Goal: Task Accomplishment & Management: Manage account settings

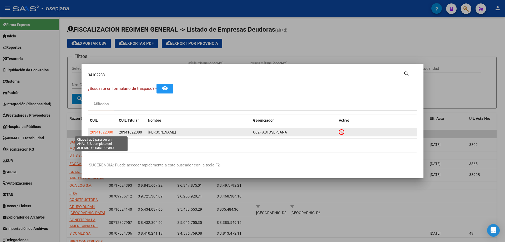
click at [109, 132] on span "20341022380" at bounding box center [101, 132] width 23 height 4
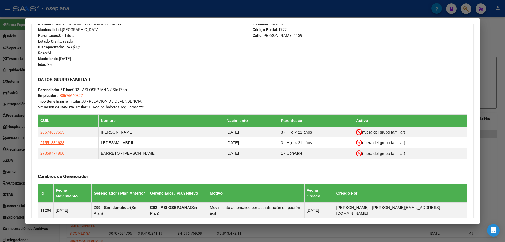
scroll to position [282, 0]
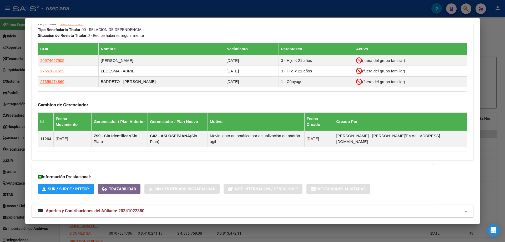
click at [112, 208] on span "Aportes y Contribuciones del Afiliado: 20341022380" at bounding box center [95, 210] width 99 height 5
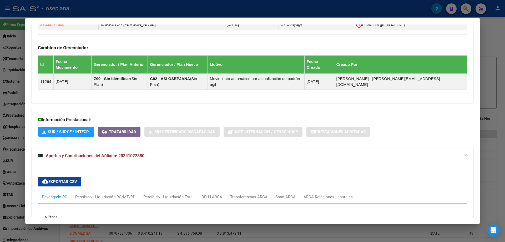
scroll to position [466, 0]
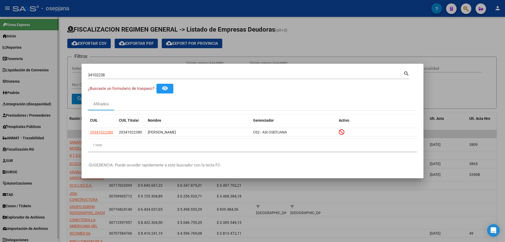
click at [14, 81] on div at bounding box center [252, 121] width 505 height 242
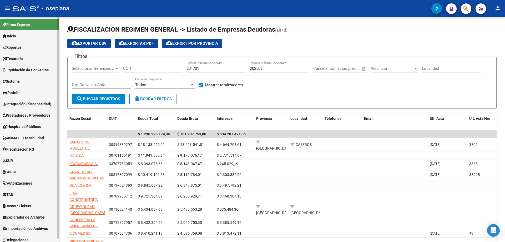
click at [20, 77] on link "Sistema" at bounding box center [29, 80] width 59 height 11
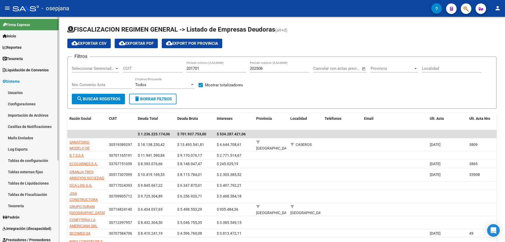
click at [18, 93] on link "Usuarios" at bounding box center [29, 92] width 59 height 11
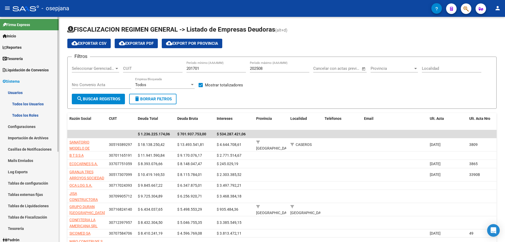
click at [19, 103] on link "Todos los Usuarios" at bounding box center [29, 103] width 59 height 11
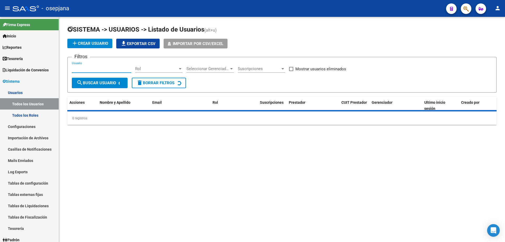
click at [100, 69] on input "Usuario" at bounding box center [101, 68] width 59 height 5
paste input "[EMAIL_ADDRESS][DOMAIN_NAME]"
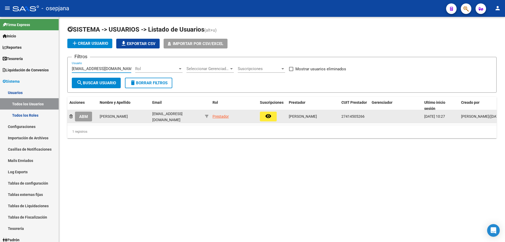
type input "[EMAIL_ADDRESS][DOMAIN_NAME]"
click at [88, 116] on span "ABM" at bounding box center [83, 116] width 9 height 5
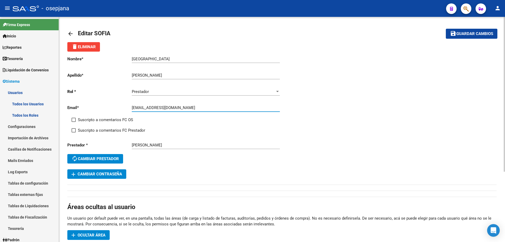
drag, startPoint x: 131, startPoint y: 108, endPoint x: 161, endPoint y: 109, distance: 29.7
click at [161, 109] on input "[EMAIL_ADDRESS][DOMAIN_NAME]" at bounding box center [206, 107] width 148 height 5
click at [113, 171] on button "add Cambiar Contraseña" at bounding box center [96, 173] width 59 height 9
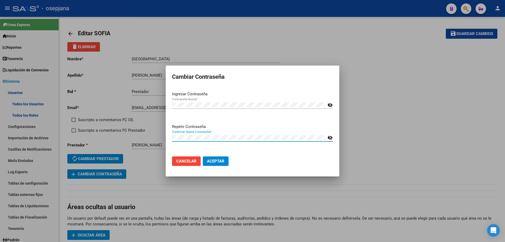
click at [203, 156] on button "Aceptar" at bounding box center [216, 160] width 26 height 9
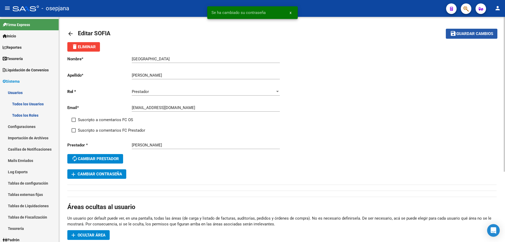
click at [458, 38] on button "save Guardar cambios" at bounding box center [472, 34] width 52 height 10
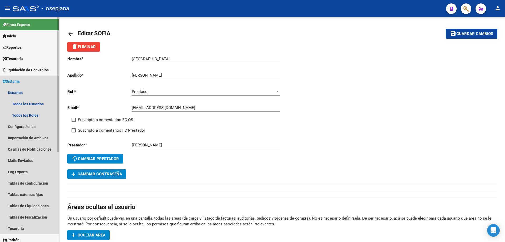
click at [20, 80] on span "Sistema" at bounding box center [11, 81] width 17 height 6
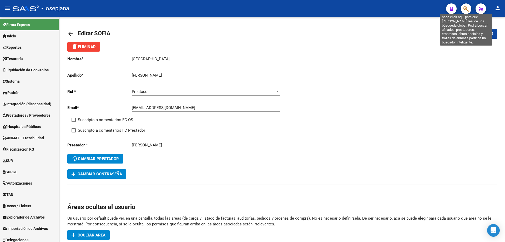
click at [468, 9] on icon "button" at bounding box center [465, 9] width 5 height 6
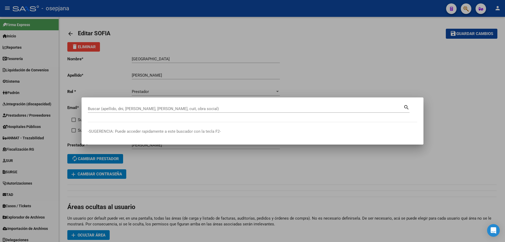
click at [160, 106] on div "Buscar (apellido, dni, [PERSON_NAME], [PERSON_NAME], cuit, obra social)" at bounding box center [245, 109] width 315 height 8
paste input "232.750,00"
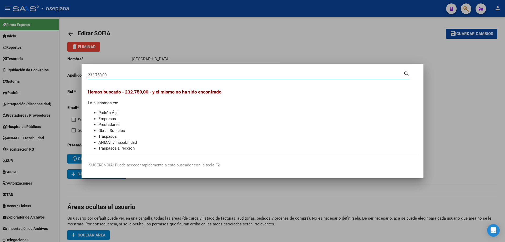
drag, startPoint x: 118, startPoint y: 76, endPoint x: 55, endPoint y: 77, distance: 63.4
click at [55, 77] on div "232.750,00 Buscar (apellido, dni, cuil, nro traspaso, cuit, obra social) search…" at bounding box center [252, 121] width 505 height 242
paste input "30559755482"
type input "30559755482"
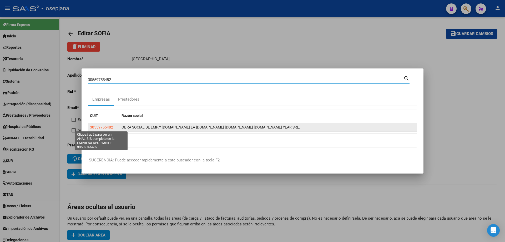
click at [107, 127] on span "30559755482" at bounding box center [101, 127] width 23 height 4
type textarea "30559755482"
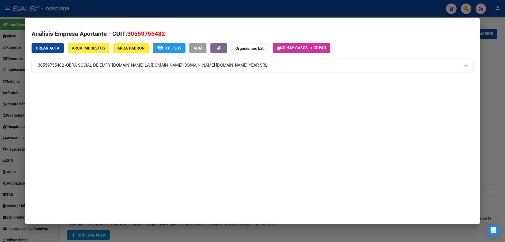
click at [200, 49] on span "ABM" at bounding box center [197, 48] width 9 height 5
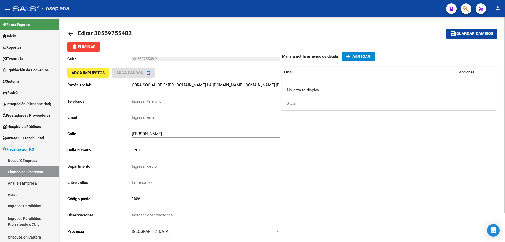
scroll to position [34, 0]
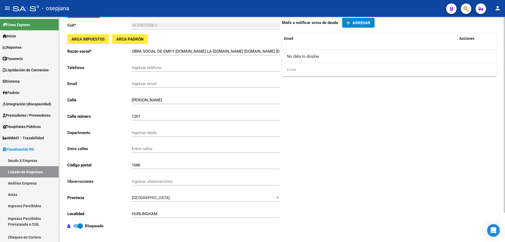
click at [80, 225] on span at bounding box center [80, 225] width 5 height 5
click at [76, 227] on input "Bloqueado" at bounding box center [76, 227] width 0 height 0
checkbox input "false"
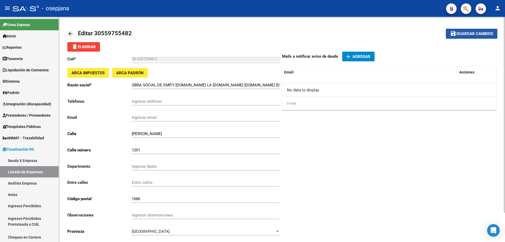
click at [463, 33] on span "Guardar cambios" at bounding box center [474, 34] width 37 height 5
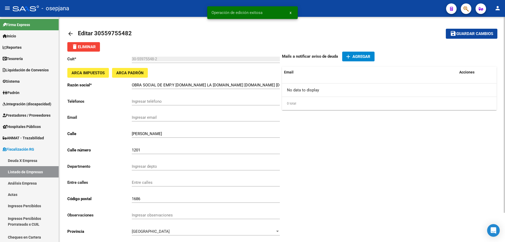
click at [69, 31] on mat-icon "arrow_back" at bounding box center [70, 33] width 6 height 6
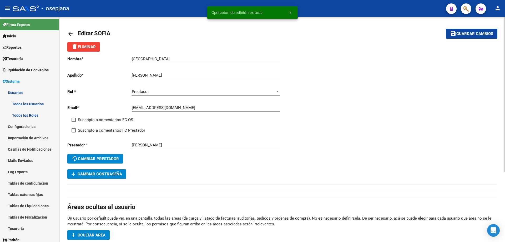
click at [72, 31] on mat-icon "arrow_back" at bounding box center [70, 33] width 6 height 6
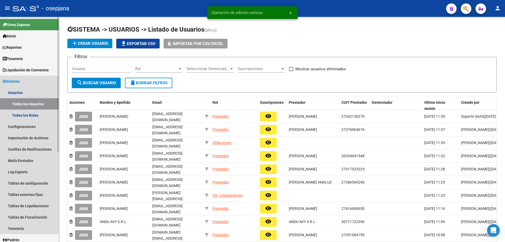
click at [20, 80] on span "Sistema" at bounding box center [11, 81] width 17 height 6
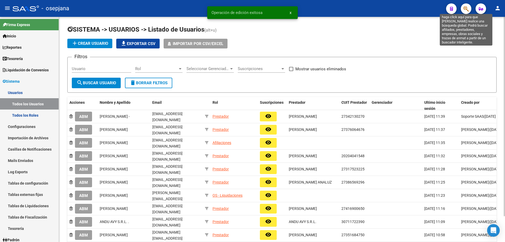
click at [467, 11] on icon "button" at bounding box center [465, 9] width 5 height 6
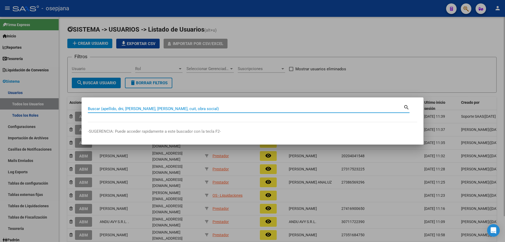
paste input "30559755482"
type input "30559755482"
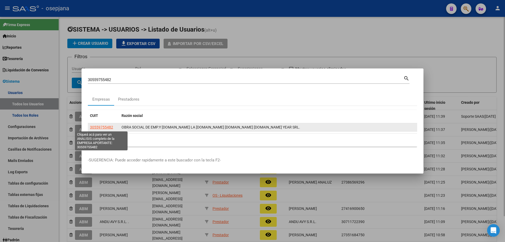
click at [103, 127] on span "30559755482" at bounding box center [101, 127] width 23 height 4
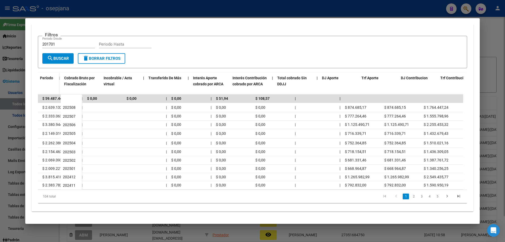
scroll to position [0, 224]
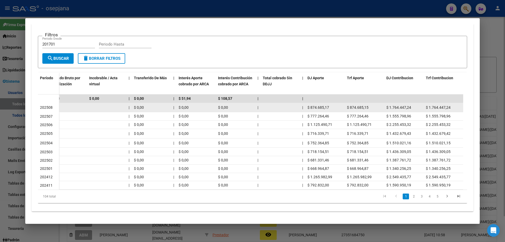
drag, startPoint x: 310, startPoint y: 104, endPoint x: 330, endPoint y: 105, distance: 19.5
click at [330, 105] on div "$ 874.685,17" at bounding box center [324, 107] width 35 height 6
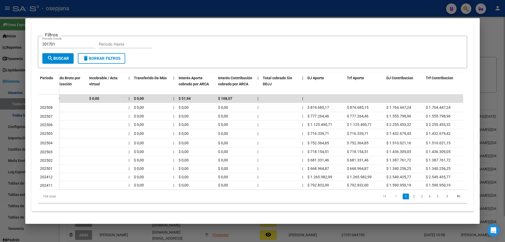
copy span "874.685,17"
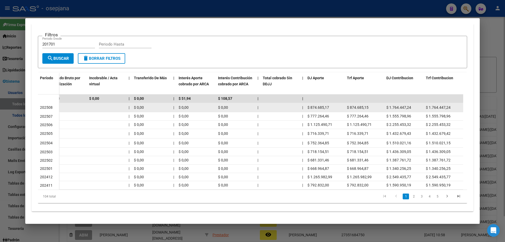
drag, startPoint x: 389, startPoint y: 104, endPoint x: 410, endPoint y: 104, distance: 20.5
click at [410, 105] on span "$ 1.764.447,24" at bounding box center [398, 107] width 25 height 4
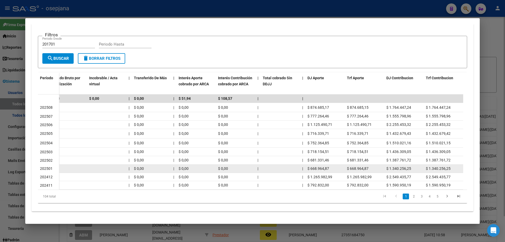
copy span "1.764.447,24"
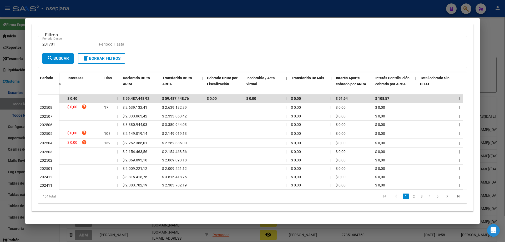
scroll to position [0, 67]
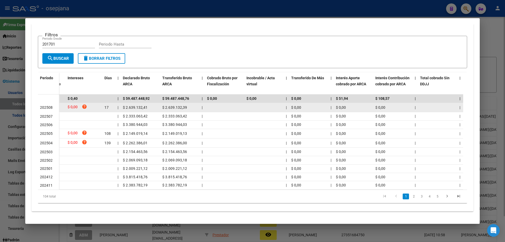
drag, startPoint x: 125, startPoint y: 104, endPoint x: 148, endPoint y: 104, distance: 22.3
click at [148, 104] on div "$ 2.639.132,41" at bounding box center [140, 107] width 35 height 6
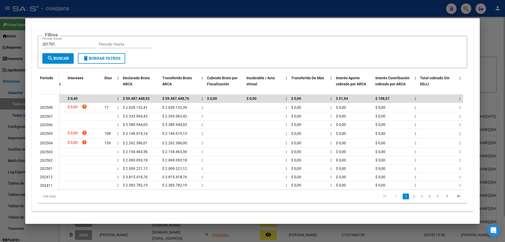
copy span "2.639.132,41"
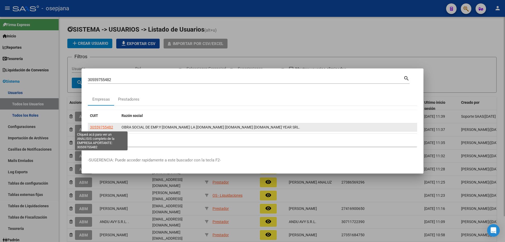
click at [109, 127] on span "30559755482" at bounding box center [101, 127] width 23 height 4
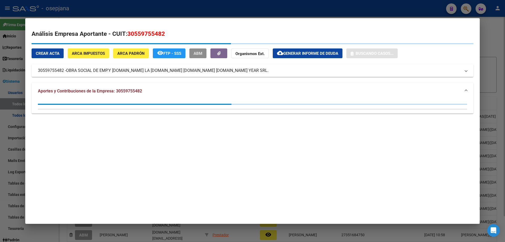
click at [199, 50] on button "ABM" at bounding box center [197, 53] width 17 height 10
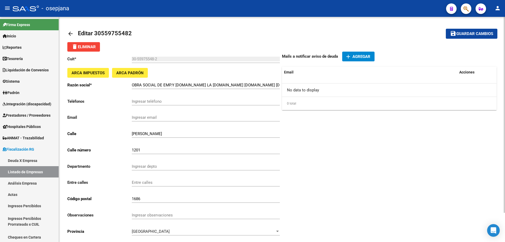
scroll to position [34, 0]
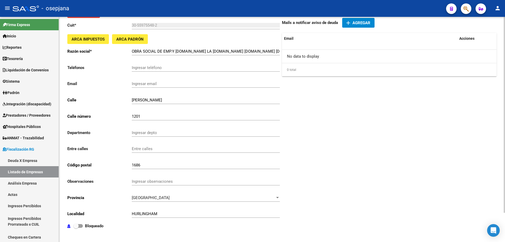
click at [91, 224] on strong "Bloqueado" at bounding box center [94, 225] width 18 height 5
click at [76, 227] on input "Bloqueado" at bounding box center [76, 227] width 0 height 0
checkbox input "true"
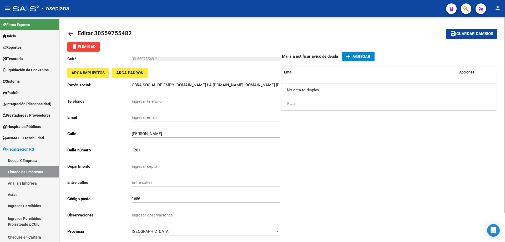
click at [461, 34] on span "Guardar cambios" at bounding box center [474, 34] width 37 height 5
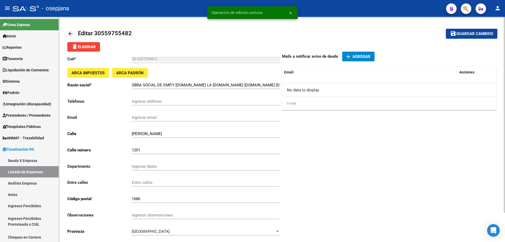
click at [68, 34] on mat-icon "arrow_back" at bounding box center [70, 33] width 6 height 6
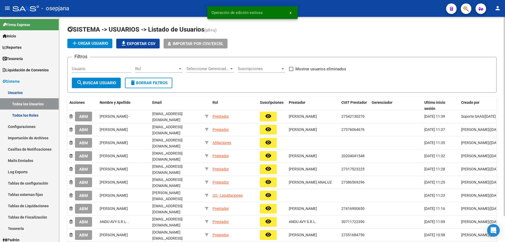
click at [464, 8] on icon "button" at bounding box center [465, 9] width 5 height 6
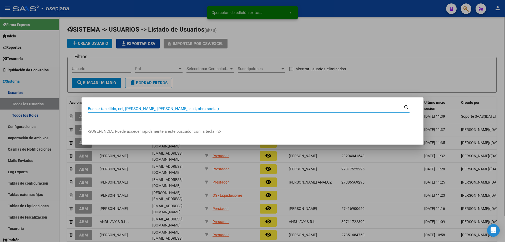
paste input "30559755482"
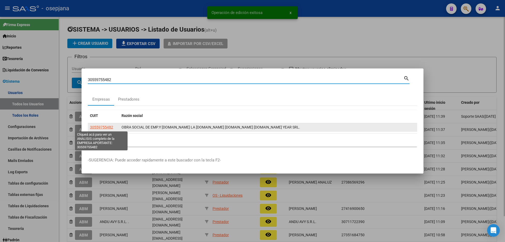
click at [106, 127] on span "30559755482" at bounding box center [101, 127] width 23 height 4
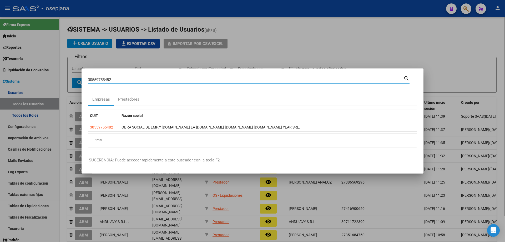
drag, startPoint x: 122, startPoint y: 79, endPoint x: 42, endPoint y: 76, distance: 80.2
click at [42, 76] on div "30559755482 Buscar (apellido, dni, cuil, [PERSON_NAME], cuit, obra social) sear…" at bounding box center [252, 121] width 505 height 242
paste input "3709136149"
type input "33709136149"
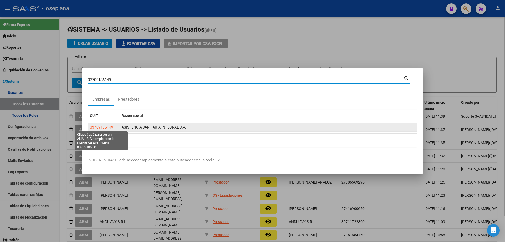
click at [106, 125] on span "33709136149" at bounding box center [101, 127] width 23 height 4
type textarea "33709136149"
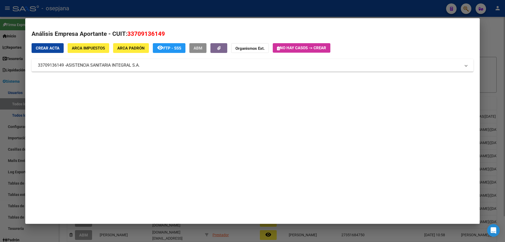
click at [201, 46] on span "ABM" at bounding box center [197, 48] width 9 height 5
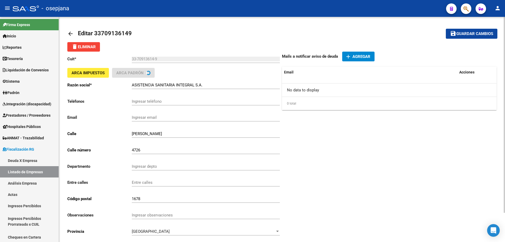
scroll to position [34, 0]
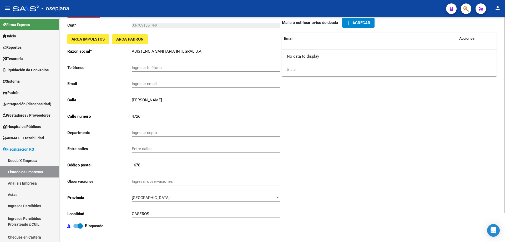
click at [83, 226] on span at bounding box center [80, 225] width 5 height 5
click at [76, 227] on input "Bloqueado" at bounding box center [76, 227] width 0 height 0
checkbox input "false"
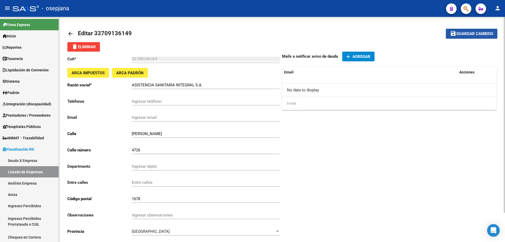
click at [476, 35] on span "Guardar cambios" at bounding box center [474, 34] width 37 height 5
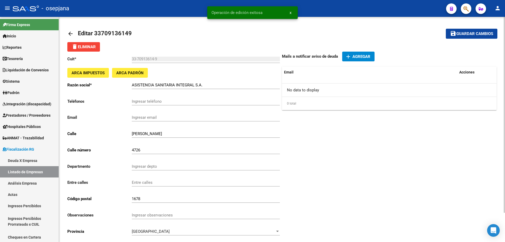
click at [71, 32] on mat-icon "arrow_back" at bounding box center [70, 33] width 6 height 6
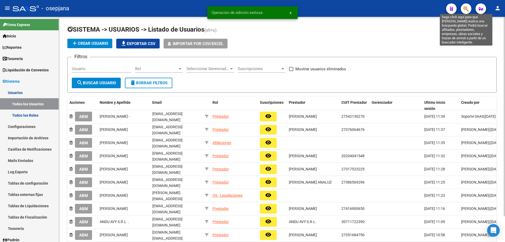
click at [465, 8] on icon "button" at bounding box center [465, 9] width 5 height 6
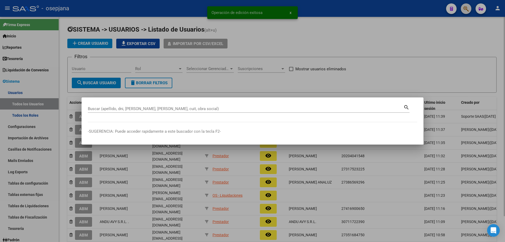
paste input "33709136149"
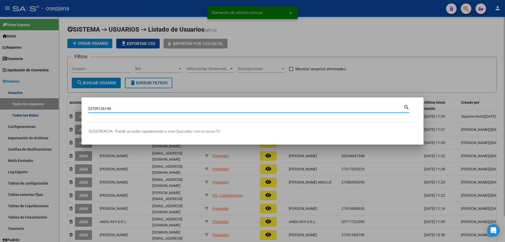
type input "33709136149"
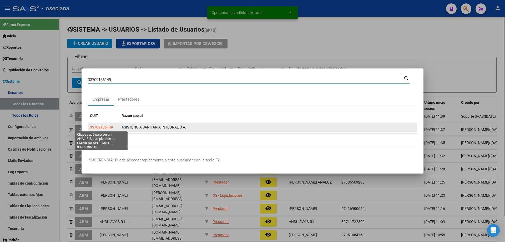
click at [109, 126] on span "33709136149" at bounding box center [101, 127] width 23 height 4
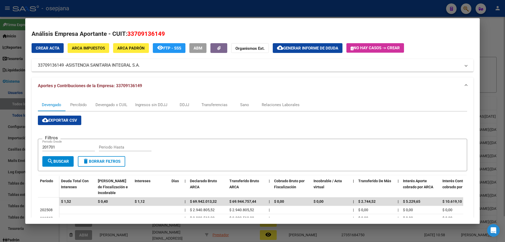
scroll to position [105, 0]
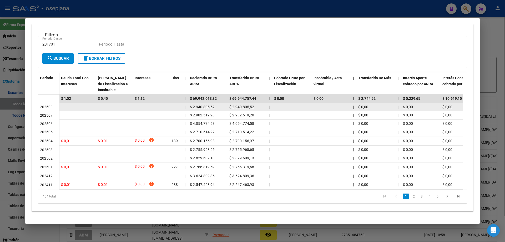
drag, startPoint x: 192, startPoint y: 104, endPoint x: 215, endPoint y: 104, distance: 22.3
click at [215, 104] on div "$ 2.940.805,52" at bounding box center [207, 107] width 35 height 6
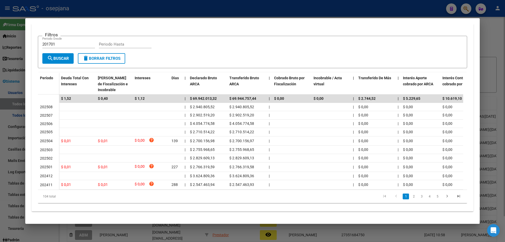
copy span "2.940.805,52"
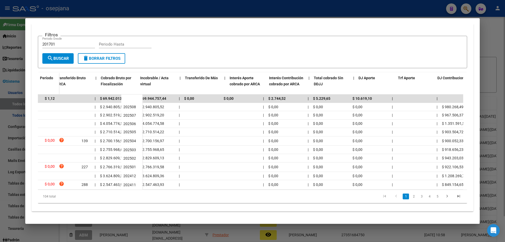
scroll to position [0, 214]
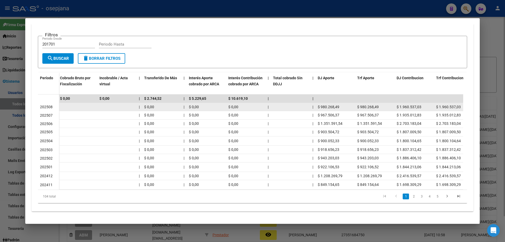
drag, startPoint x: 319, startPoint y: 103, endPoint x: 340, endPoint y: 104, distance: 20.8
click at [340, 104] on div "$ 980.268,49" at bounding box center [335, 107] width 35 height 6
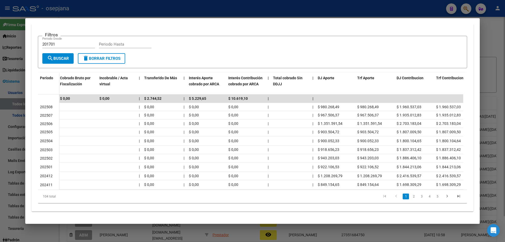
copy span "980.268,49"
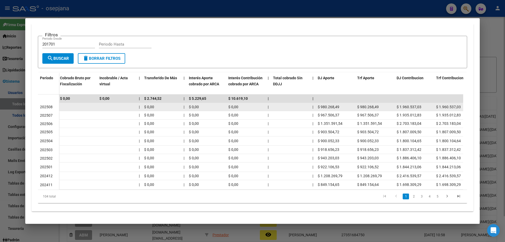
drag, startPoint x: 399, startPoint y: 103, endPoint x: 421, endPoint y: 103, distance: 22.1
click at [421, 104] on div "$ 1.960.537,03" at bounding box center [413, 107] width 35 height 6
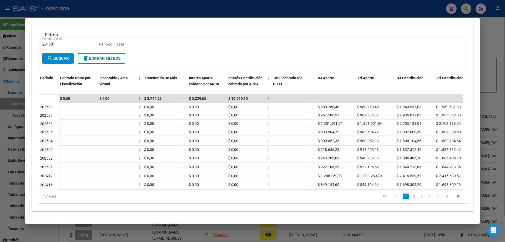
copy span "1.960.537,03"
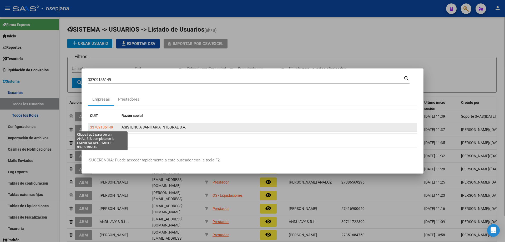
click at [110, 126] on span "33709136149" at bounding box center [101, 127] width 23 height 4
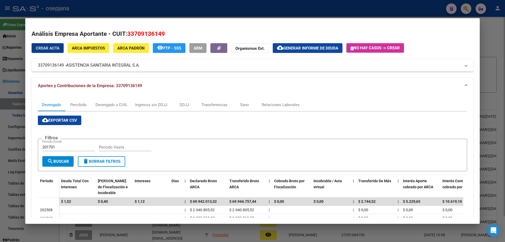
click at [202, 49] on span "ABM" at bounding box center [197, 48] width 9 height 5
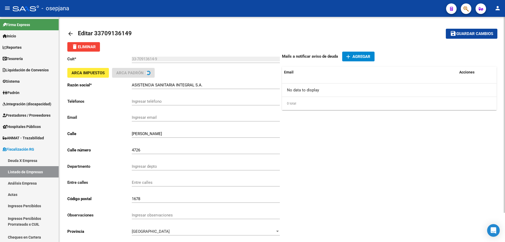
scroll to position [34, 0]
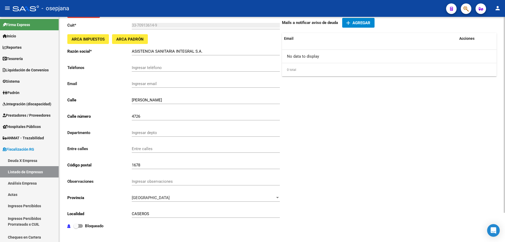
click at [93, 224] on strong "Bloqueado" at bounding box center [94, 225] width 18 height 5
click at [76, 227] on input "Bloqueado" at bounding box center [76, 227] width 0 height 0
checkbox input "true"
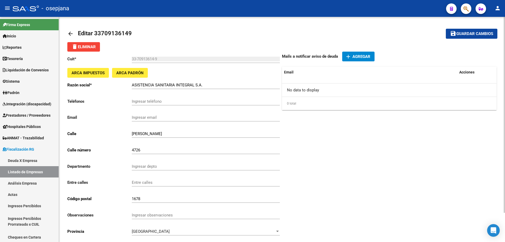
click at [462, 37] on button "save Guardar cambios" at bounding box center [472, 34] width 52 height 10
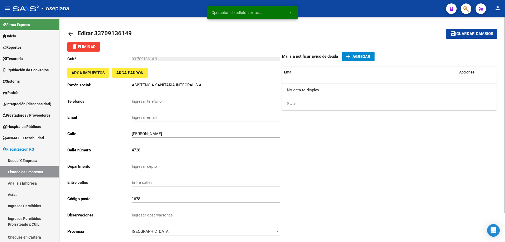
click at [66, 34] on div "arrow_back Editar 33709136149 save Guardar cambios delete Eliminar Cuit * 33-70…" at bounding box center [282, 146] width 446 height 258
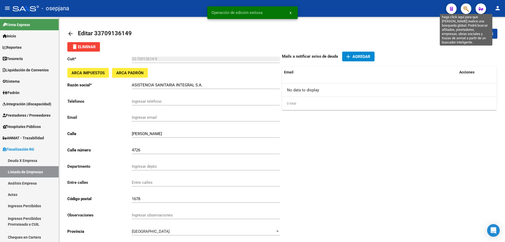
click at [465, 8] on icon "button" at bounding box center [465, 9] width 5 height 6
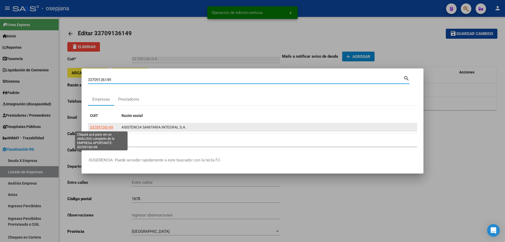
click at [109, 128] on span "33709136149" at bounding box center [101, 127] width 23 height 4
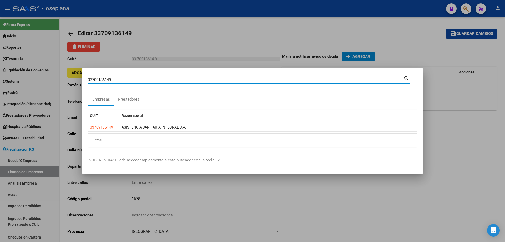
drag, startPoint x: 163, startPoint y: 80, endPoint x: 37, endPoint y: 80, distance: 125.6
click at [37, 80] on div "33709136149 Buscar (apellido, dni, cuil, nro traspaso, cuit, obra social) searc…" at bounding box center [252, 121] width 505 height 242
paste input "0519389297"
type input "30519389297"
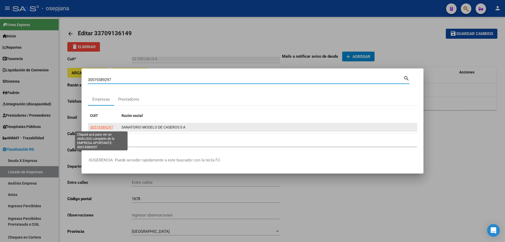
click at [109, 127] on span "30519389297" at bounding box center [101, 127] width 23 height 4
type textarea "30519389297"
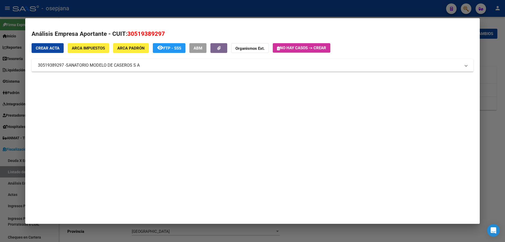
click at [202, 47] on span "ABM" at bounding box center [197, 48] width 9 height 5
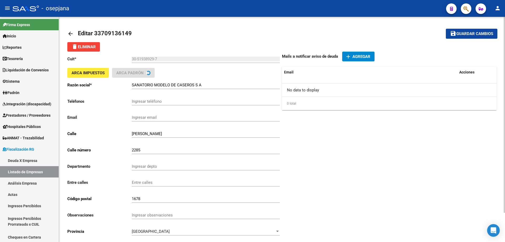
scroll to position [34, 0]
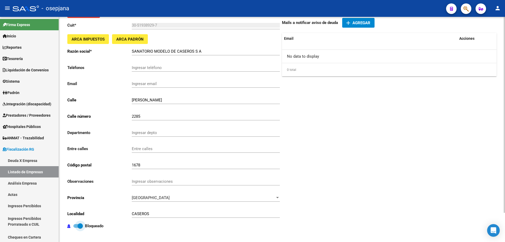
click at [90, 227] on strong "Bloqueado" at bounding box center [94, 225] width 18 height 5
click at [76, 227] on input "Bloqueado" at bounding box center [76, 227] width 0 height 0
checkbox input "false"
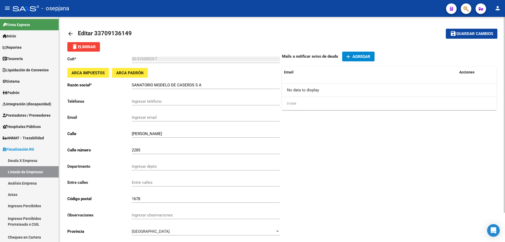
click at [453, 33] on mat-icon "save" at bounding box center [453, 33] width 6 height 6
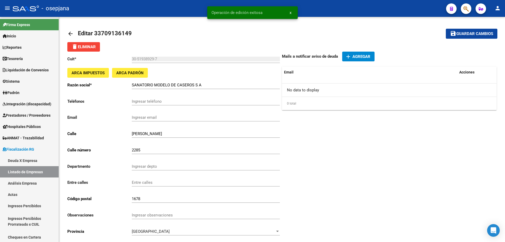
click at [469, 8] on button "button" at bounding box center [466, 8] width 11 height 11
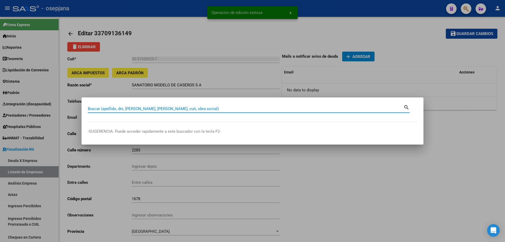
paste input "30519389297"
type input "30519389297"
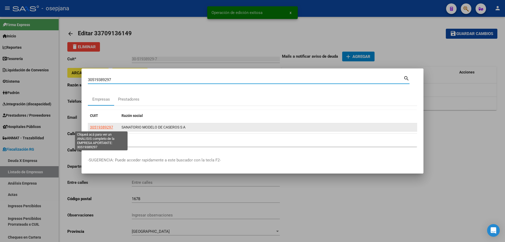
click at [108, 127] on span "30519389297" at bounding box center [101, 127] width 23 height 4
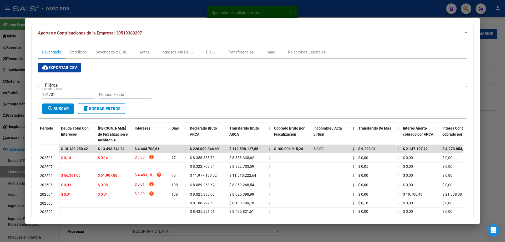
scroll to position [105, 0]
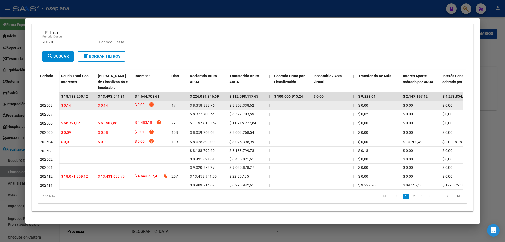
drag, startPoint x: 193, startPoint y: 105, endPoint x: 217, endPoint y: 105, distance: 23.4
click at [217, 105] on div "$ 8.358.338,76" at bounding box center [207, 105] width 35 height 6
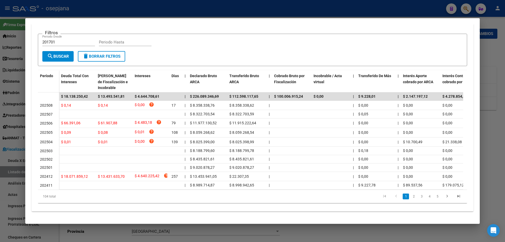
copy span "8.358.338,76"
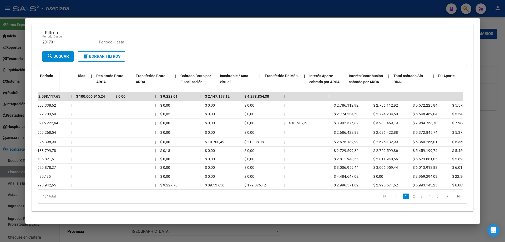
scroll to position [0, 210]
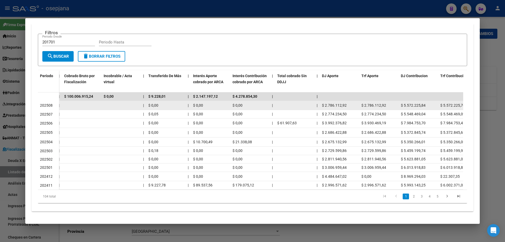
drag, startPoint x: 325, startPoint y: 106, endPoint x: 345, endPoint y: 104, distance: 20.6
click at [345, 104] on span "$ 2.786.112,92" at bounding box center [334, 105] width 25 height 4
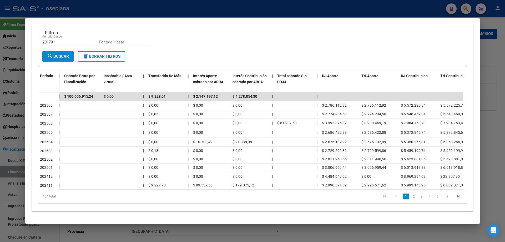
copy span "2.786.112,92"
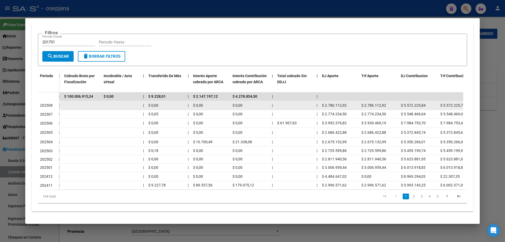
drag, startPoint x: 403, startPoint y: 104, endPoint x: 424, endPoint y: 104, distance: 21.3
click at [424, 104] on span "$ 5.572.225,84" at bounding box center [413, 105] width 25 height 4
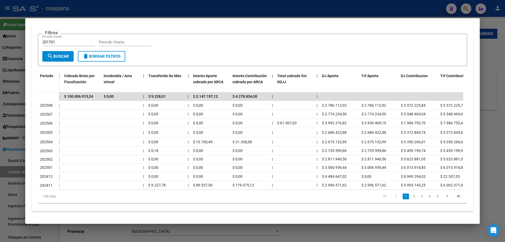
copy span "5.572.225,84"
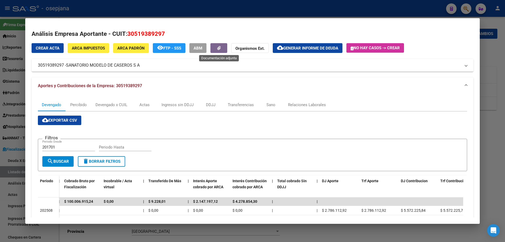
click at [199, 47] on span "ABM" at bounding box center [197, 48] width 9 height 5
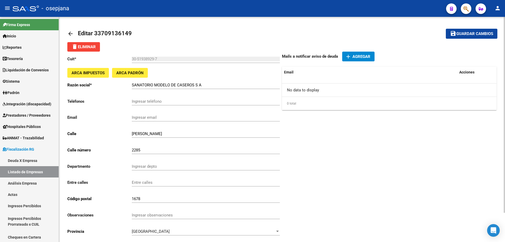
scroll to position [34, 0]
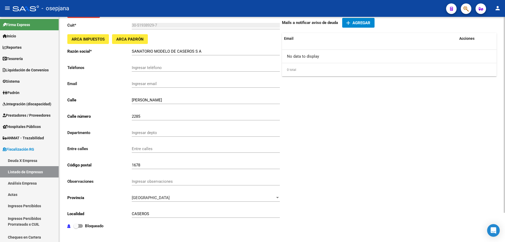
click at [95, 224] on strong "Bloqueado" at bounding box center [94, 225] width 18 height 5
click at [76, 227] on input "Bloqueado" at bounding box center [76, 227] width 0 height 0
checkbox input "true"
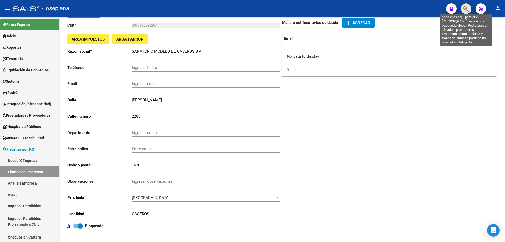
click at [464, 10] on icon "button" at bounding box center [465, 9] width 5 height 6
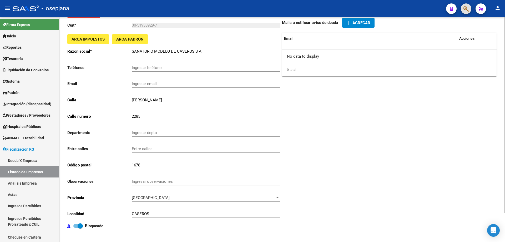
scroll to position [0, 0]
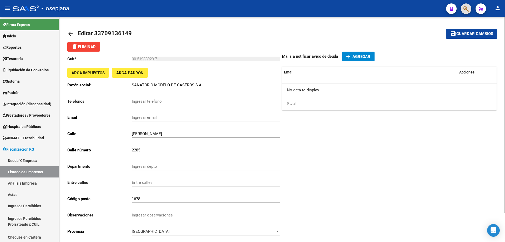
click at [481, 32] on span "Guardar cambios" at bounding box center [474, 34] width 37 height 5
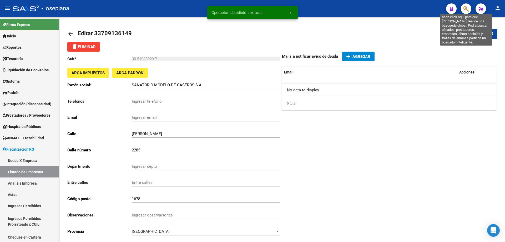
click at [466, 8] on icon "button" at bounding box center [465, 9] width 5 height 6
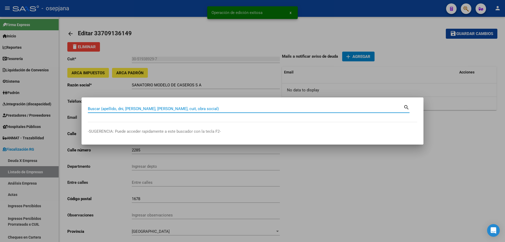
paste input "30519389297"
type input "30519389297"
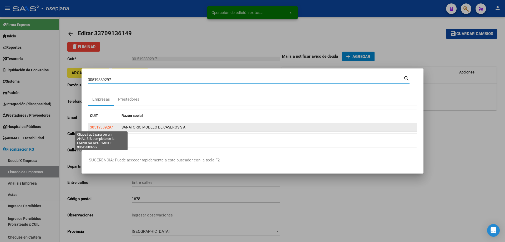
click at [103, 128] on span "30519389297" at bounding box center [101, 127] width 23 height 4
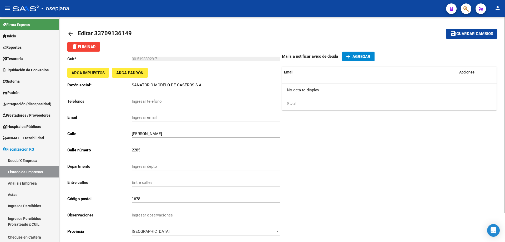
click at [68, 32] on mat-icon "arrow_back" at bounding box center [70, 33] width 6 height 6
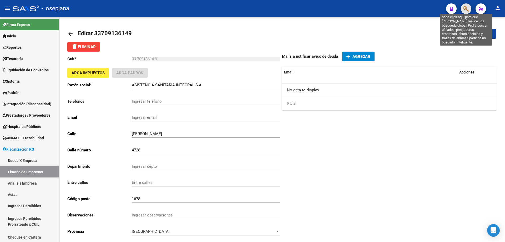
click at [464, 7] on icon "button" at bounding box center [465, 9] width 5 height 6
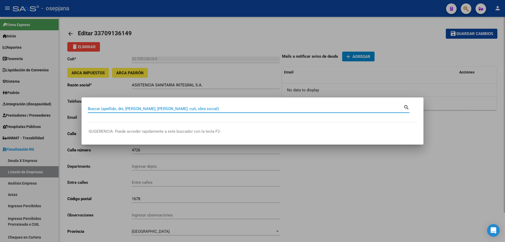
paste input "40022500"
type input "40022500"
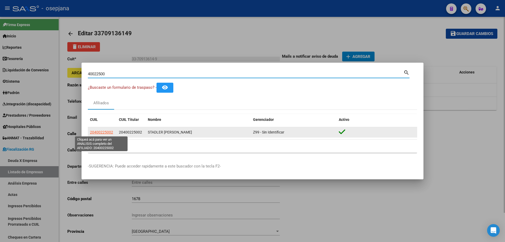
click at [96, 131] on span "20400225002" at bounding box center [101, 132] width 23 height 4
type textarea "20400225002"
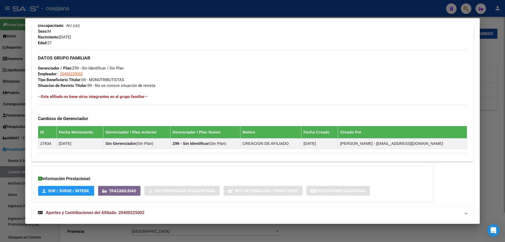
scroll to position [224, 0]
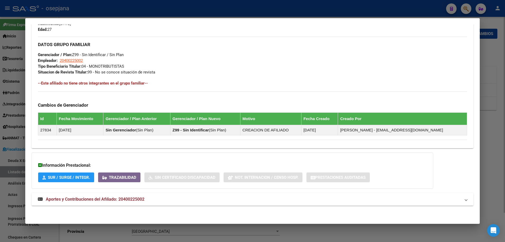
click at [100, 199] on span "Aportes y Contribuciones del Afiliado: 20400225002" at bounding box center [95, 198] width 99 height 5
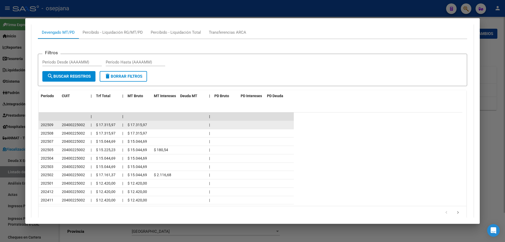
scroll to position [355, 0]
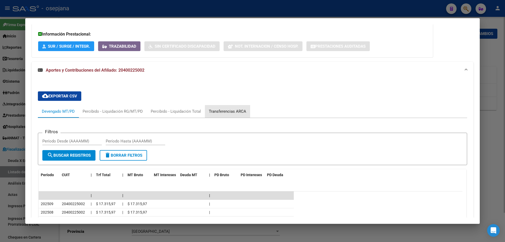
click at [216, 110] on div "Transferencias ARCA" at bounding box center [227, 111] width 37 height 6
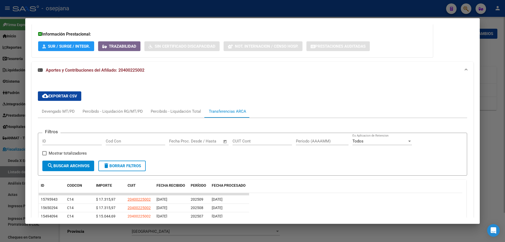
click at [62, 164] on span "search Buscar Archivos" at bounding box center [68, 165] width 42 height 5
click at [62, 111] on div "Devengado MT/PD" at bounding box center [58, 111] width 33 height 6
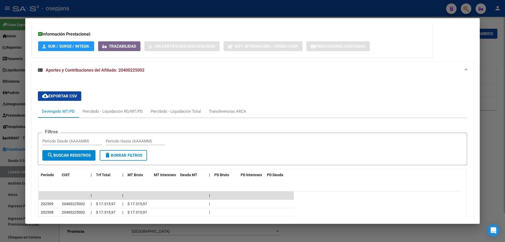
click at [60, 95] on span "cloud_download Exportar CSV" at bounding box center [59, 96] width 35 height 5
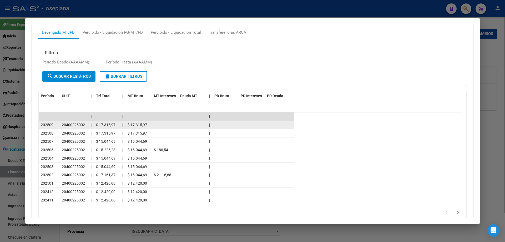
scroll to position [460, 0]
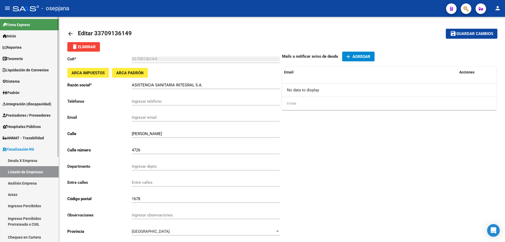
click at [17, 81] on span "Sistema" at bounding box center [11, 81] width 17 height 6
click at [20, 84] on link "Sistema" at bounding box center [29, 80] width 59 height 11
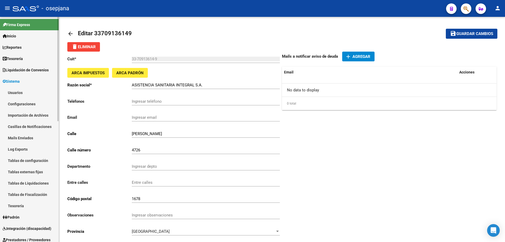
click at [20, 90] on link "Usuarios" at bounding box center [29, 92] width 59 height 11
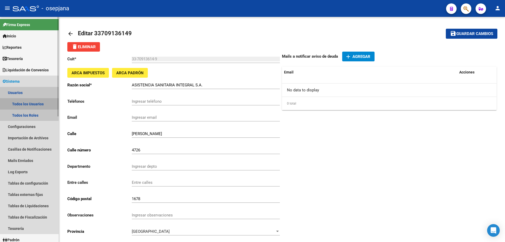
drag, startPoint x: 23, startPoint y: 101, endPoint x: 27, endPoint y: 100, distance: 3.5
click at [23, 102] on link "Todos los Usuarios" at bounding box center [29, 103] width 59 height 11
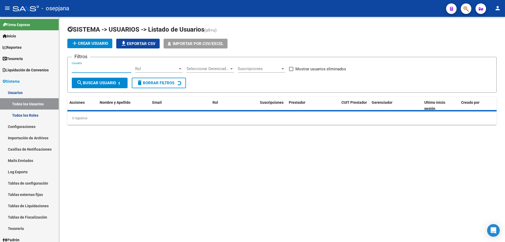
click at [107, 70] on input "Usuario" at bounding box center [101, 68] width 59 height 5
paste input "[EMAIL_ADDRESS][DOMAIN_NAME]"
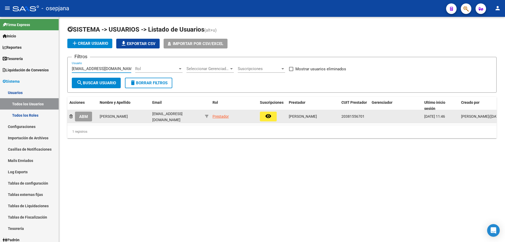
type input "[EMAIL_ADDRESS][DOMAIN_NAME]"
click at [87, 115] on span "ABM" at bounding box center [83, 116] width 9 height 5
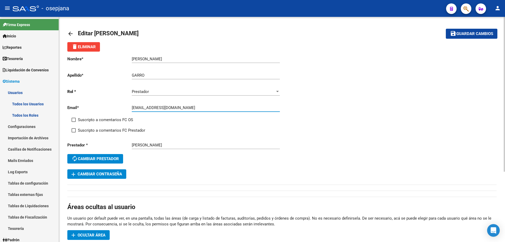
drag, startPoint x: 132, startPoint y: 110, endPoint x: 163, endPoint y: 109, distance: 31.3
click at [163, 109] on input "[EMAIL_ADDRESS][DOMAIN_NAME]" at bounding box center [206, 107] width 148 height 5
click at [121, 173] on span "add Cambiar Contraseña" at bounding box center [96, 173] width 50 height 5
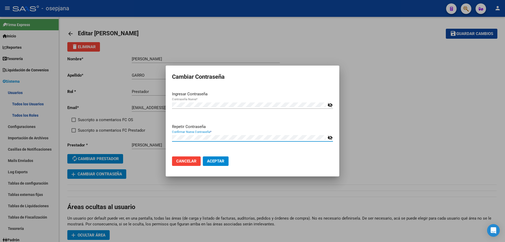
click at [203, 156] on button "Aceptar" at bounding box center [216, 160] width 26 height 9
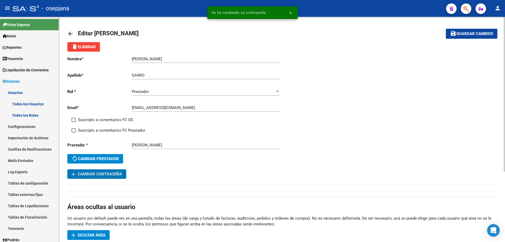
click at [476, 31] on button "save Guardar cambios" at bounding box center [472, 34] width 52 height 10
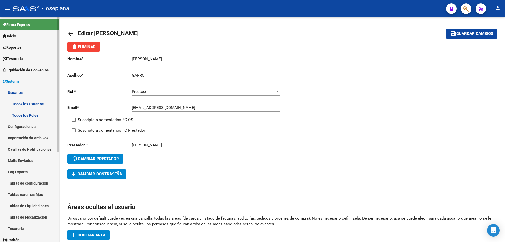
click at [11, 80] on span "Sistema" at bounding box center [11, 81] width 17 height 6
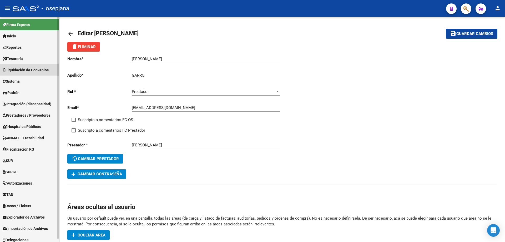
click at [21, 70] on span "Liquidación de Convenios" at bounding box center [26, 70] width 46 height 6
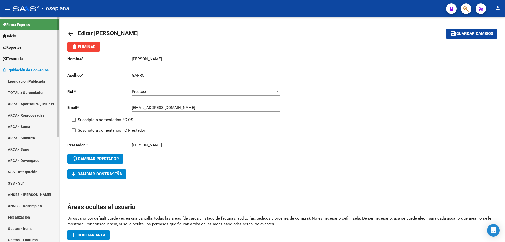
click at [21, 92] on link "TOTAL x Gerenciador" at bounding box center [29, 92] width 59 height 11
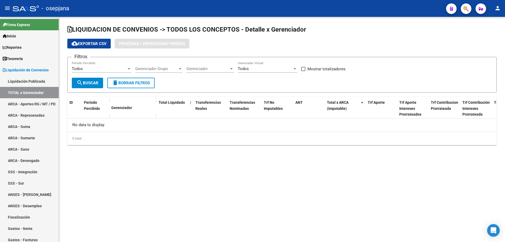
checkbox input "true"
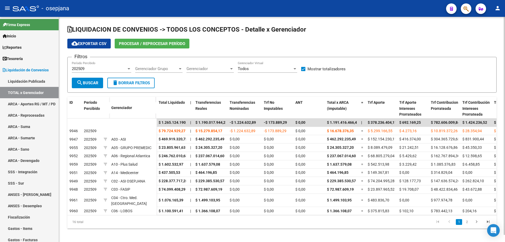
click at [147, 42] on span "Procesar / Reprocesar período" at bounding box center [152, 43] width 66 height 5
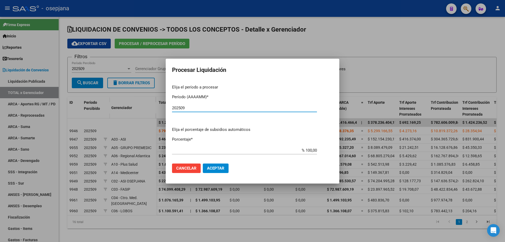
type input "202509"
click at [221, 168] on span "Aceptar" at bounding box center [215, 168] width 17 height 5
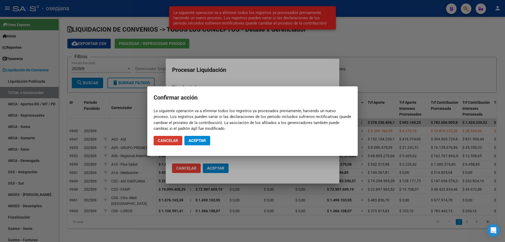
click at [204, 137] on button "Aceptar" at bounding box center [197, 140] width 26 height 9
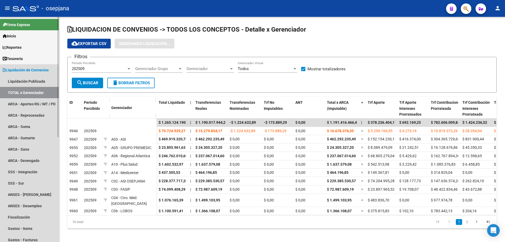
click at [27, 69] on span "Liquidación de Convenios" at bounding box center [26, 70] width 46 height 6
